Goal: Communication & Community: Share content

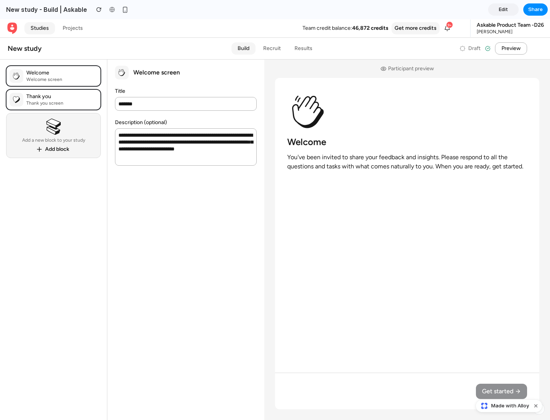
click at [536, 10] on span "Share" at bounding box center [535, 10] width 15 height 8
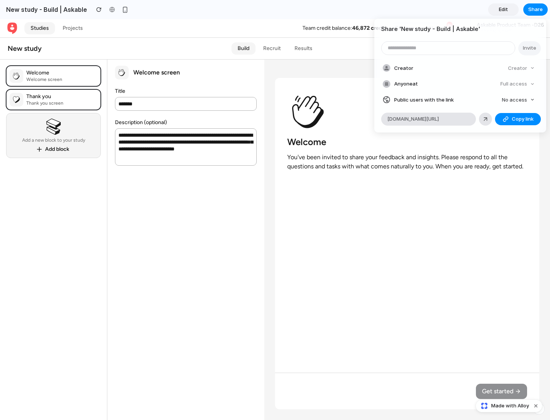
click at [518, 119] on span "Copy link" at bounding box center [523, 119] width 22 height 8
click at [510, 406] on div "Share ' New study - Build | Askable ' Invite Creator Creator Anyone at Full acc…" at bounding box center [275, 210] width 550 height 420
